Goal: Task Accomplishment & Management: Manage account settings

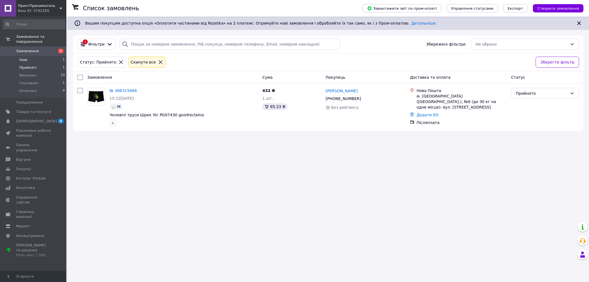
click at [36, 56] on li "Нові 1" at bounding box center [34, 60] width 68 height 8
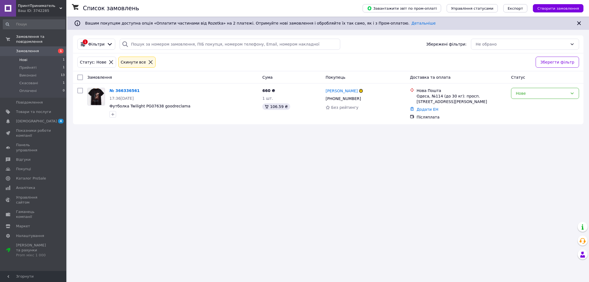
click at [49, 56] on li "Нові 1" at bounding box center [34, 60] width 68 height 8
click at [546, 93] on div "Нове" at bounding box center [542, 93] width 52 height 6
click at [544, 127] on li "Скасовано" at bounding box center [544, 126] width 67 height 10
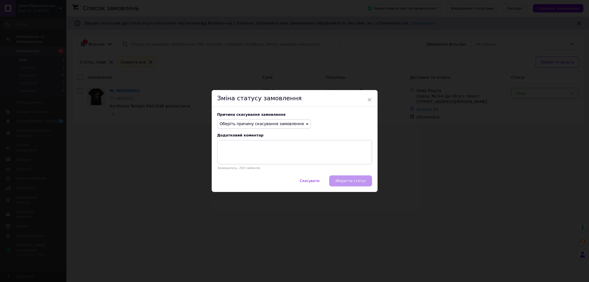
click at [306, 123] on icon at bounding box center [307, 124] width 2 height 2
click at [249, 157] on li "На прохання покупця" at bounding box center [263, 158] width 93 height 8
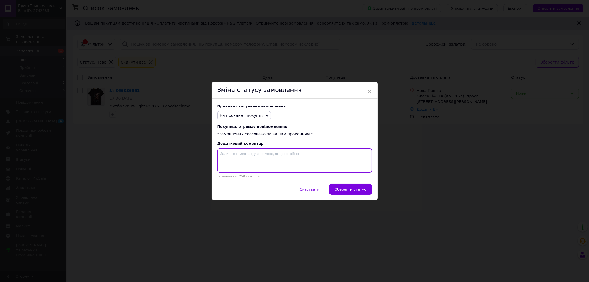
click at [249, 158] on textarea at bounding box center [294, 160] width 155 height 24
type textarea "Замовила одне й те саме в двох різних місцях"
click at [343, 187] on button "Зберегти статус" at bounding box center [350, 189] width 43 height 11
